Goal: Find specific page/section

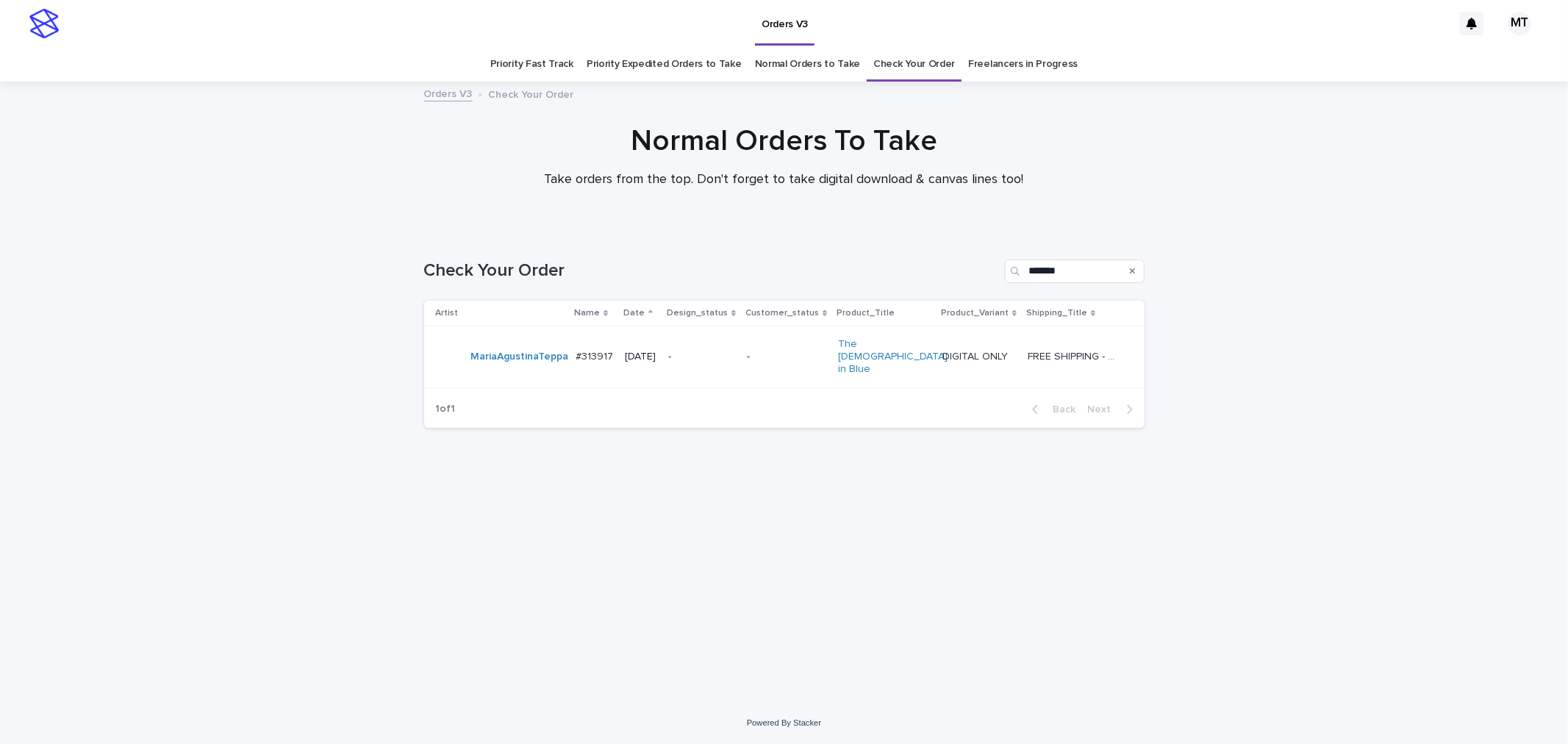
click at [980, 56] on link "Freelancers in Progress" at bounding box center [1023, 64] width 110 height 34
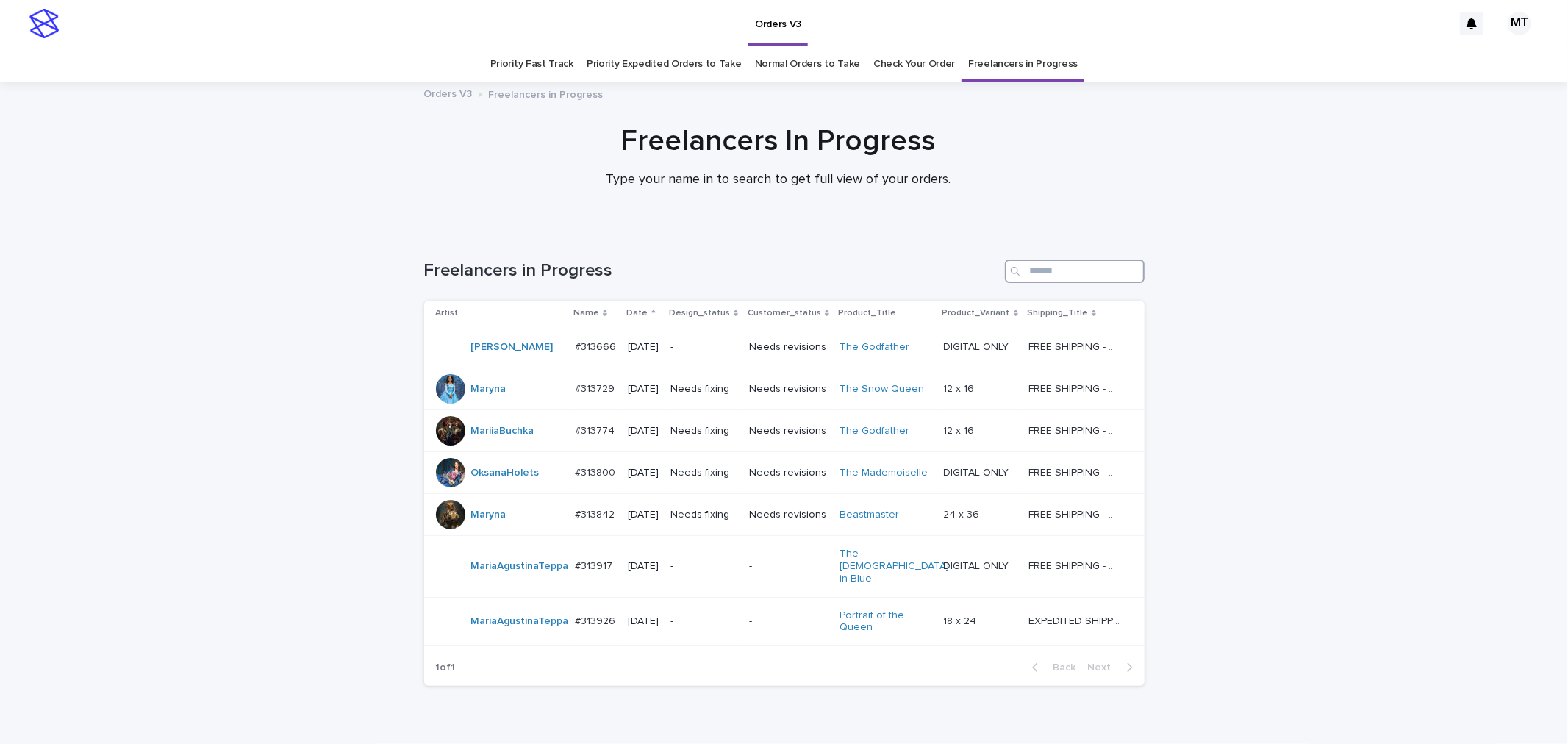
click at [1075, 276] on input "Search" at bounding box center [1075, 270] width 140 height 23
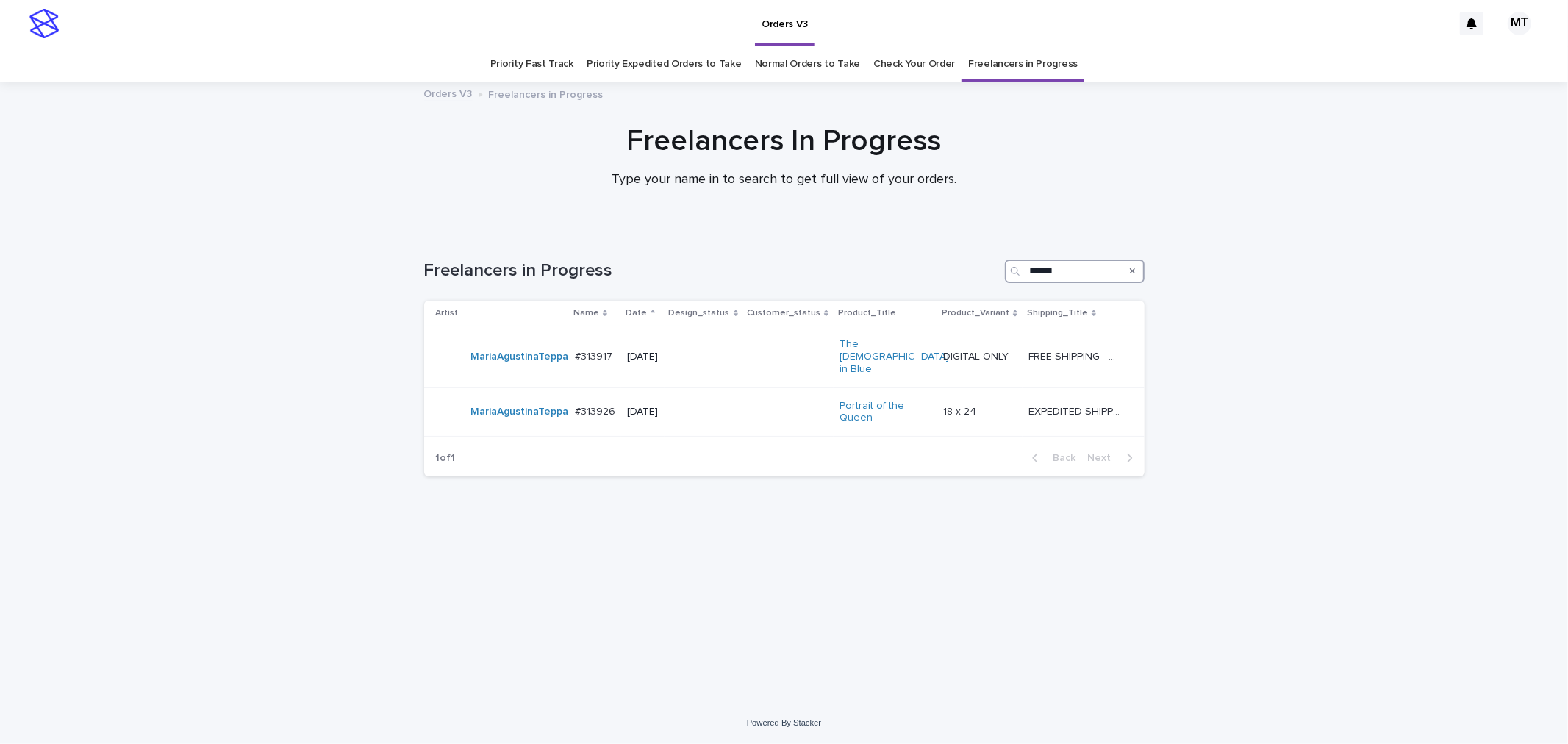
type input "******"
